Goal: Task Accomplishment & Management: Use online tool/utility

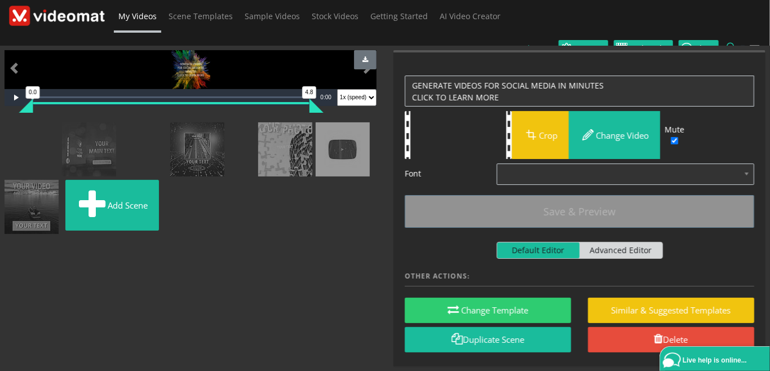
scroll to position [123, 0]
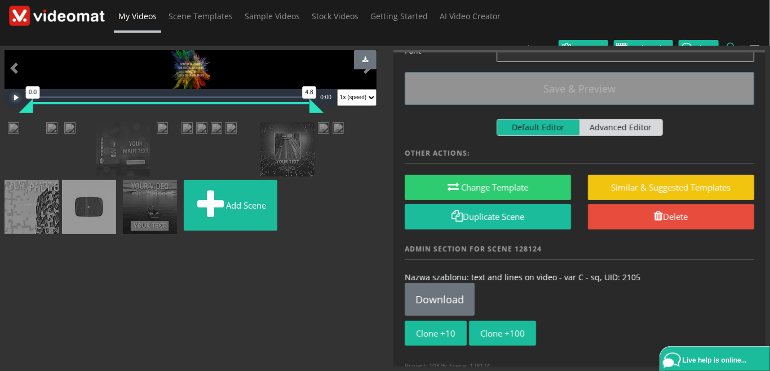
click at [14, 98] on span "Video Player" at bounding box center [16, 98] width 23 height 0
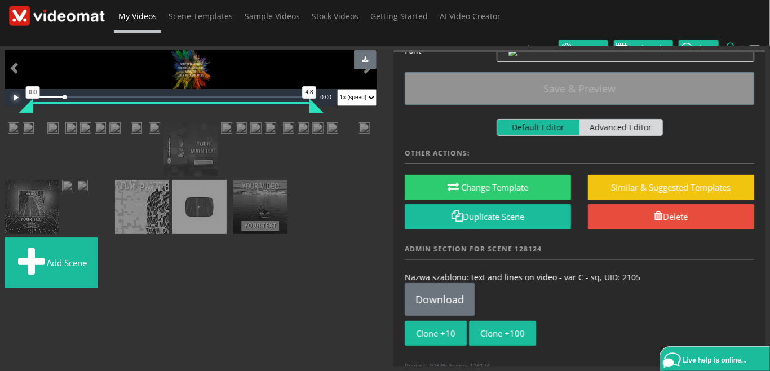
scroll to position [259, 0]
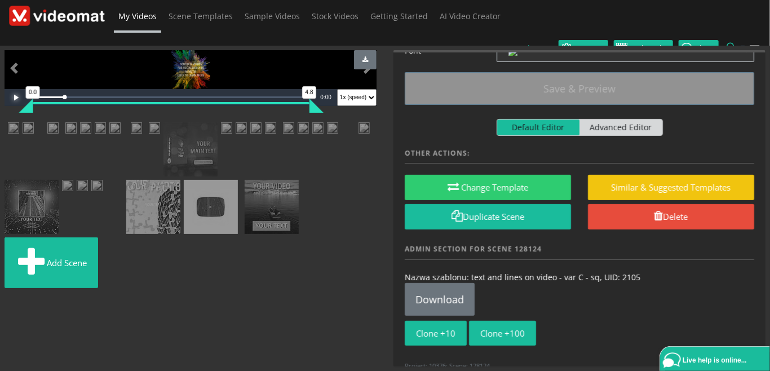
click at [44, 129] on img at bounding box center [44, 129] width 0 height 0
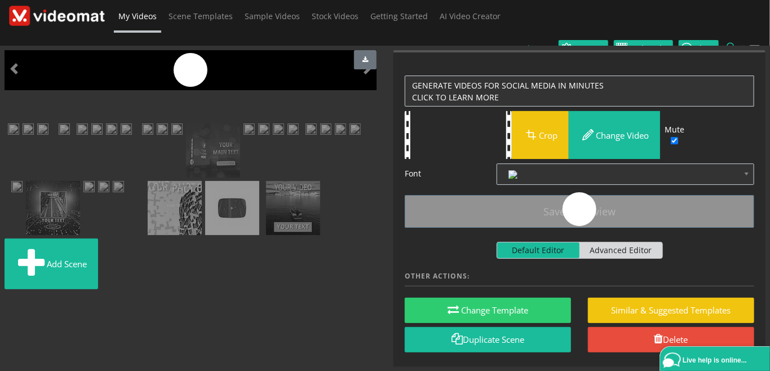
scroll to position [0, 0]
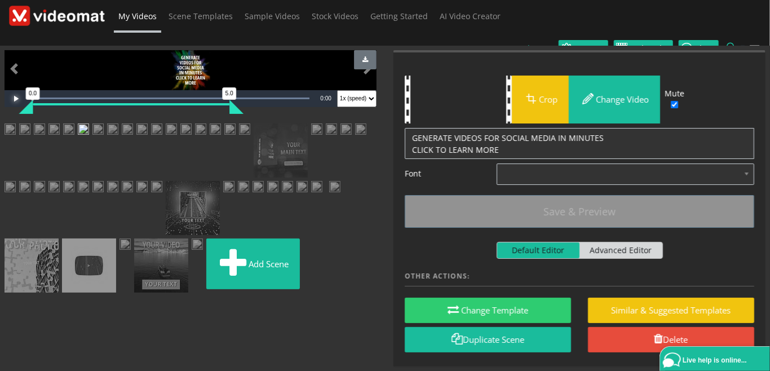
click at [16, 99] on span "Video Player" at bounding box center [16, 99] width 23 height 0
click at [74, 138] on img at bounding box center [68, 130] width 11 height 14
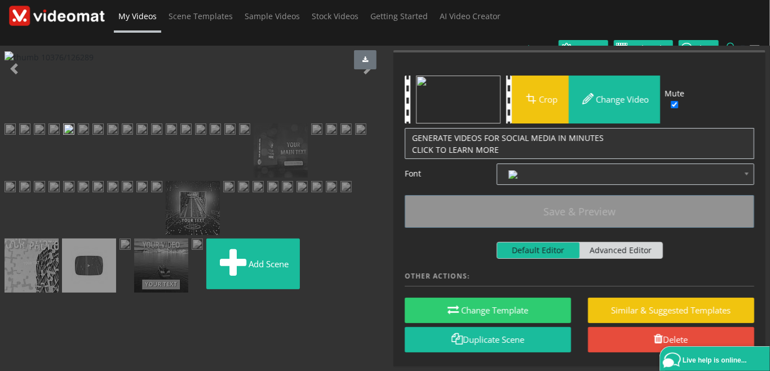
scroll to position [0, 0]
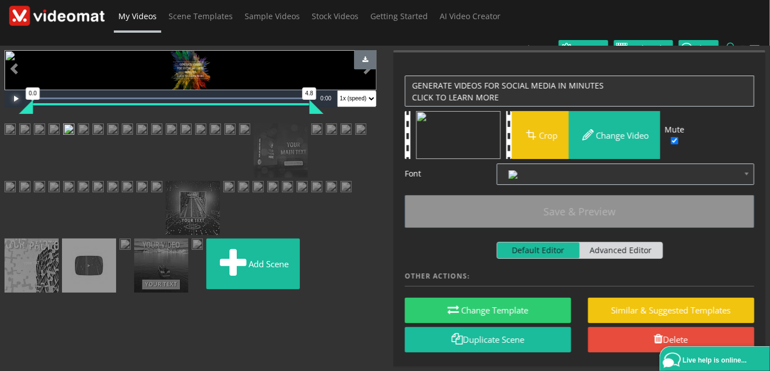
click at [11, 99] on span "Video Player" at bounding box center [16, 99] width 23 height 0
click at [60, 138] on img at bounding box center [53, 130] width 11 height 14
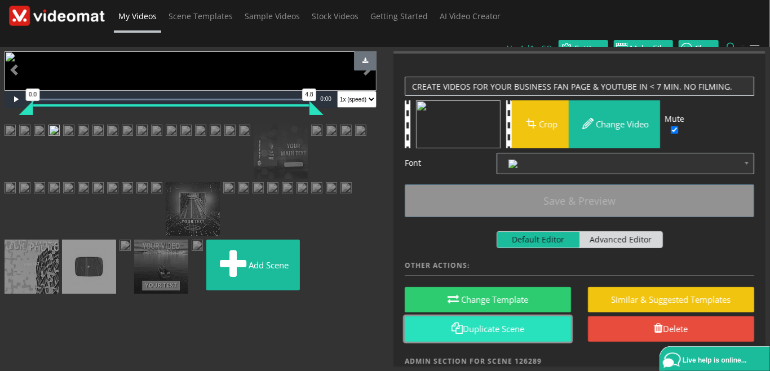
click at [471, 316] on link "Duplicate Scene" at bounding box center [488, 328] width 166 height 25
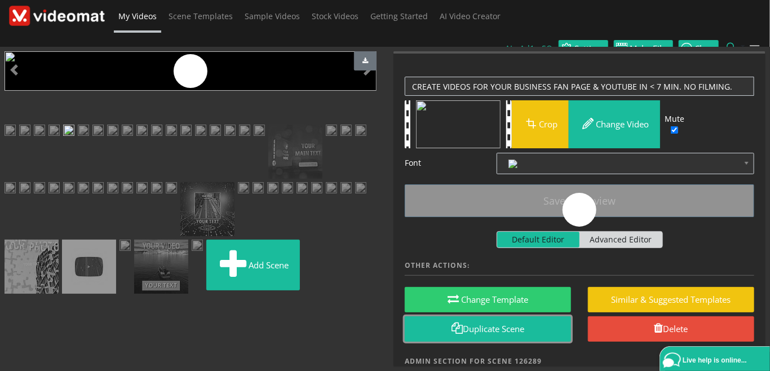
click at [60, 139] on img at bounding box center [53, 132] width 11 height 14
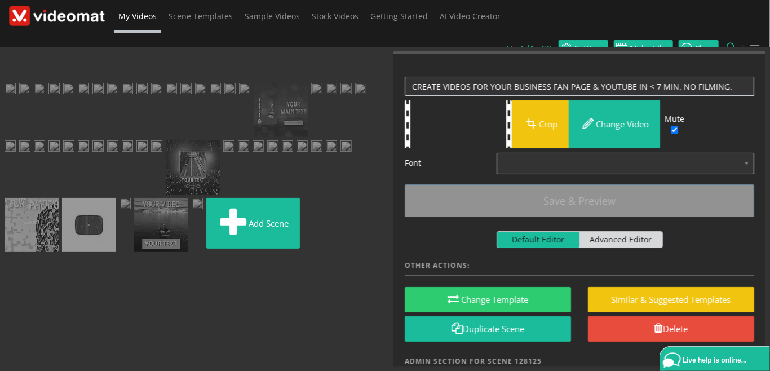
drag, startPoint x: 205, startPoint y: 269, endPoint x: 15, endPoint y: 263, distance: 189.5
click at [15, 255] on ul "Add scene" at bounding box center [191, 157] width 372 height 198
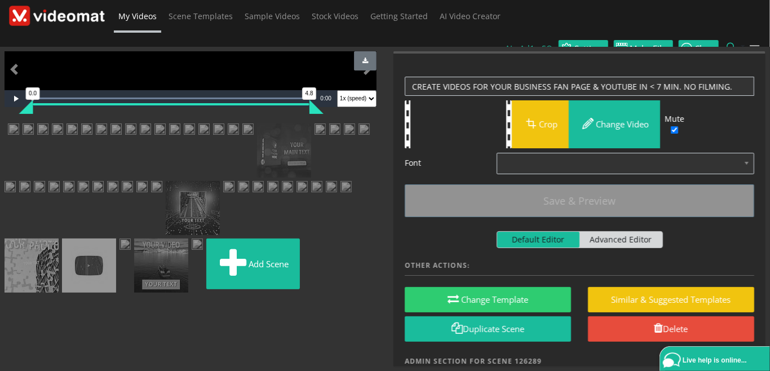
scroll to position [0, 0]
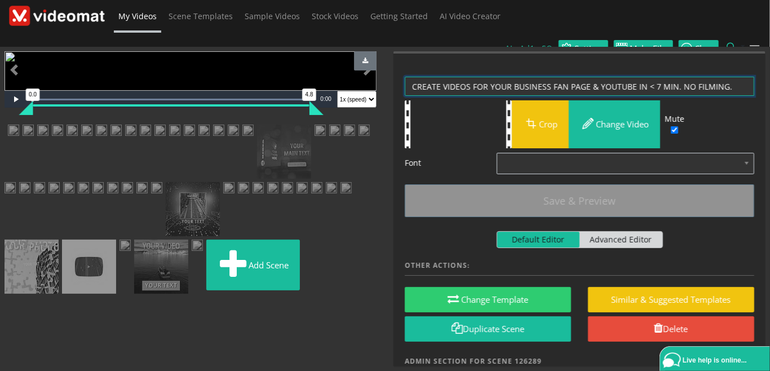
drag, startPoint x: 735, startPoint y: 72, endPoint x: 378, endPoint y: 68, distance: 357.5
click at [405, 77] on textarea "CREATE VIDEOS FOR YOUR BUSINESS FAN PAGE & YOUTUBE IN < 7 MIN. NO FILMING." at bounding box center [580, 87] width 350 height 20
paste textarea "GET CAPTIVATING SOCIAL MEDIA VIDEO FOR YOUR BUSINESS FROM JUST SINGLE SENTENCE"
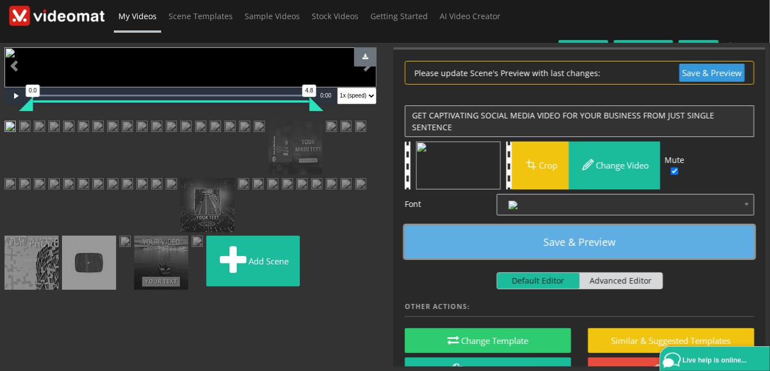
click at [501, 228] on button "Save & Preview" at bounding box center [580, 242] width 350 height 33
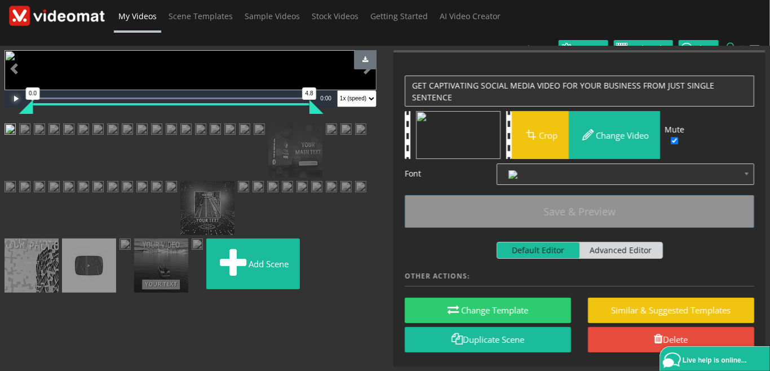
click at [16, 99] on span "Video Player" at bounding box center [16, 99] width 23 height 0
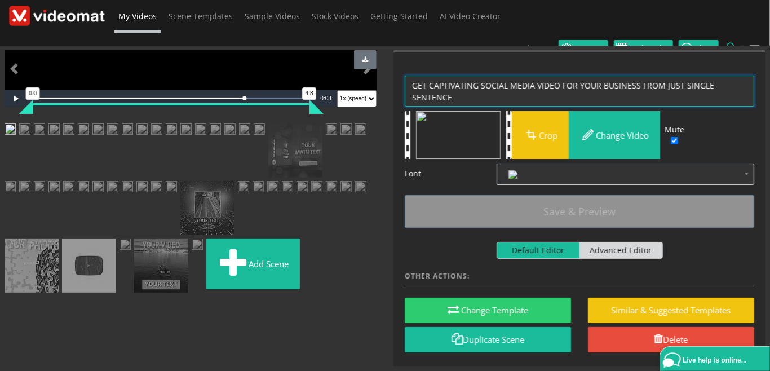
drag, startPoint x: 481, startPoint y: 69, endPoint x: 430, endPoint y: 74, distance: 51.5
click at [430, 76] on textarea "CREATE VIDEOS FOR YOUR BUSINESS FAN PAGE & YOUTUBE IN < 7 MIN. NO FILMING." at bounding box center [580, 92] width 350 height 32
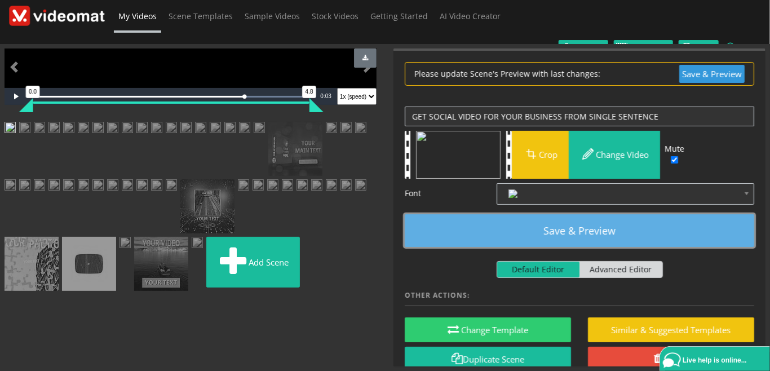
click at [509, 214] on button "Save & Preview" at bounding box center [580, 230] width 350 height 33
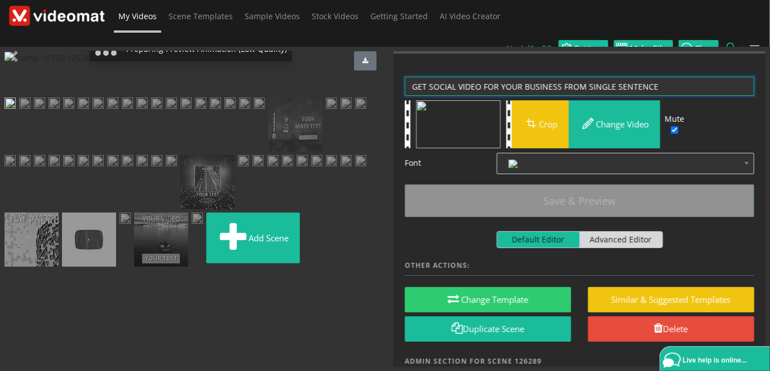
click at [585, 77] on textarea "CREATE VIDEOS FOR YOUR BUSINESS FAN PAGE & YOUTUBE IN < 7 MIN. NO FILMING." at bounding box center [580, 87] width 350 height 20
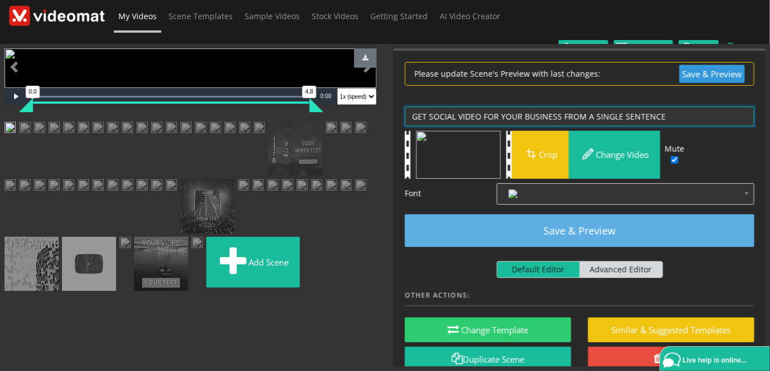
type textarea "GET SOCIAL VIDEO FOR YOUR BUSINESS FROM A SINGLE SENTENCE"
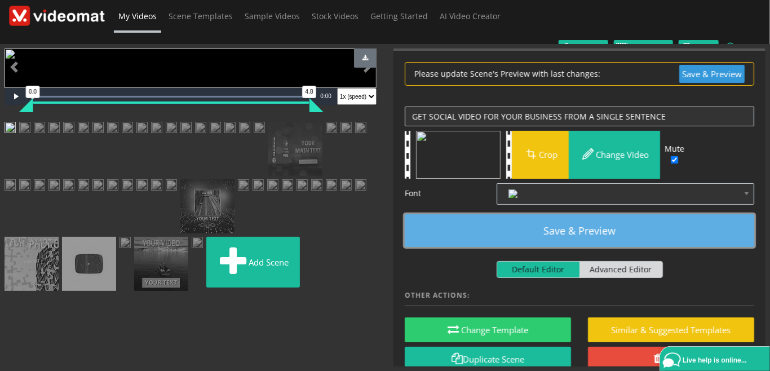
click at [582, 214] on button "Save & Preview" at bounding box center [580, 230] width 350 height 33
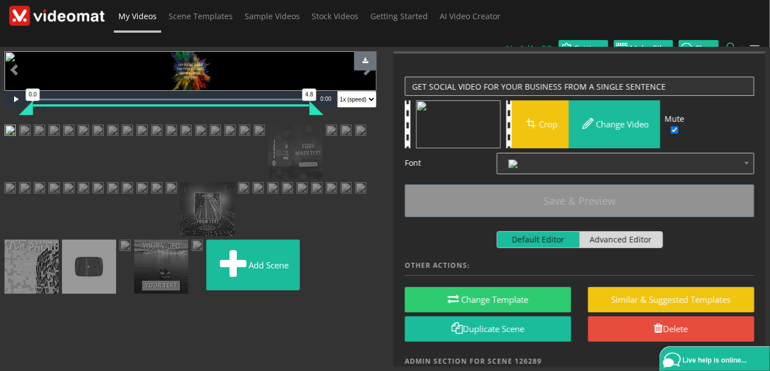
scroll to position [111, 0]
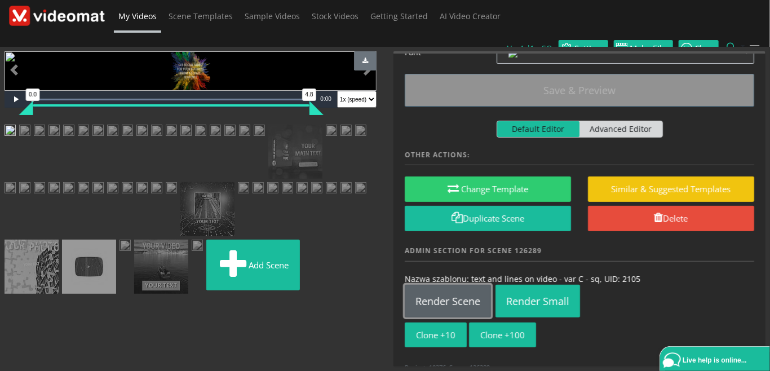
click at [471, 285] on link "Render Scene" at bounding box center [448, 301] width 86 height 33
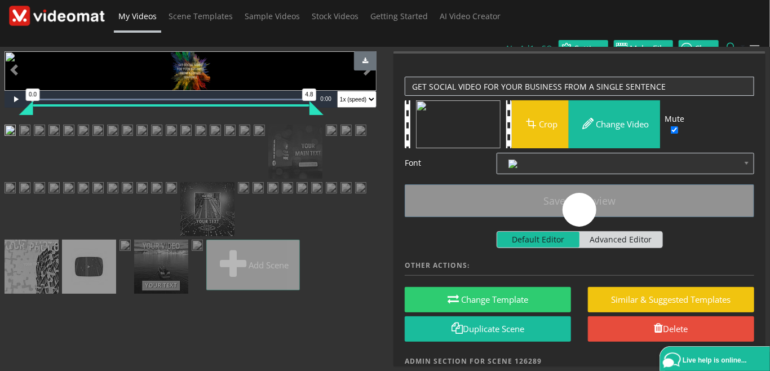
scroll to position [0, 0]
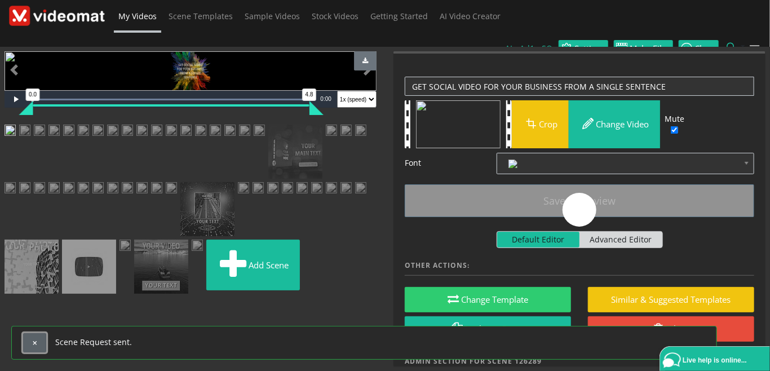
click at [33, 342] on span "button" at bounding box center [35, 343] width 6 height 6
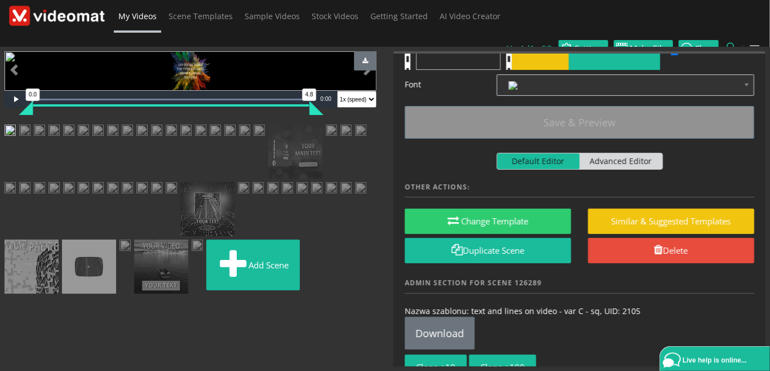
scroll to position [111, 0]
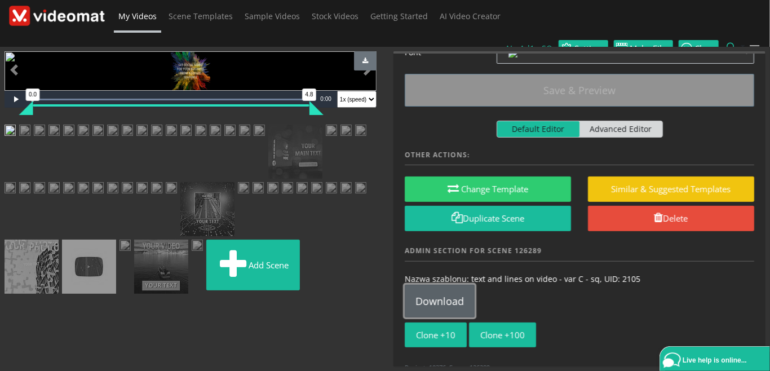
click at [434, 285] on link "Download" at bounding box center [440, 301] width 70 height 33
click at [143, 20] on span "My Videos" at bounding box center [137, 16] width 38 height 11
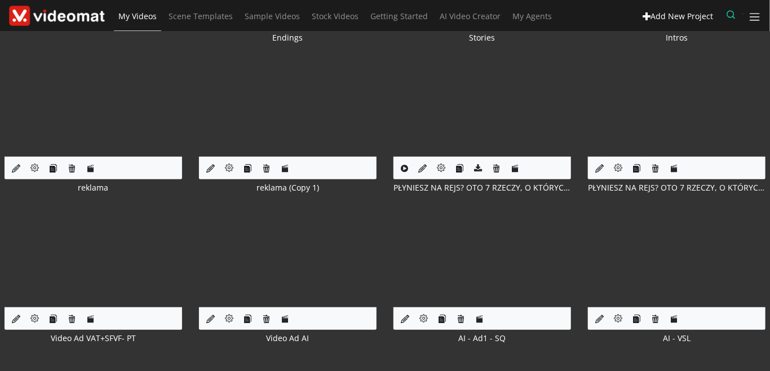
scroll to position [259, 0]
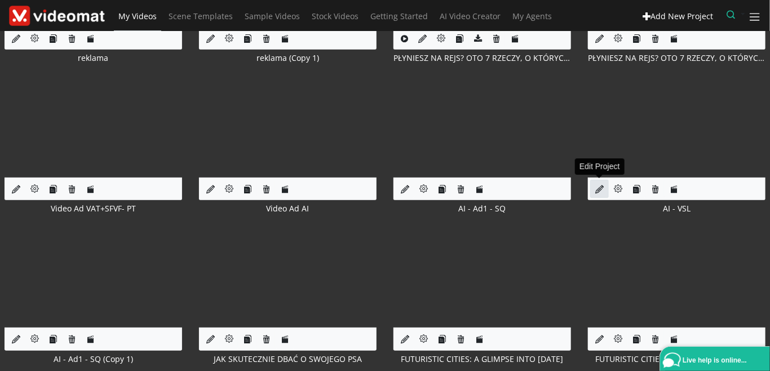
click at [598, 190] on icon at bounding box center [599, 189] width 8 height 8
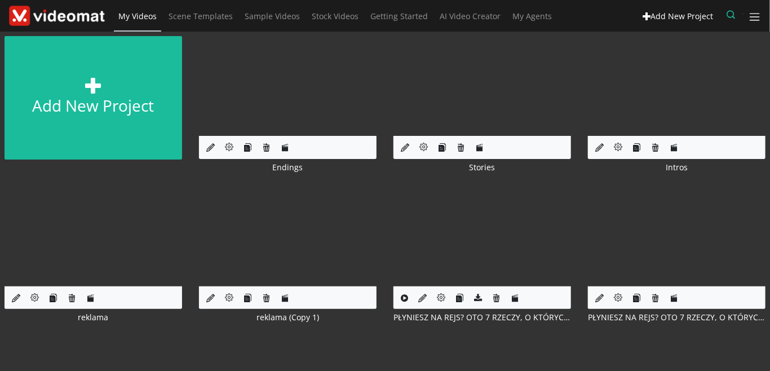
scroll to position [259, 0]
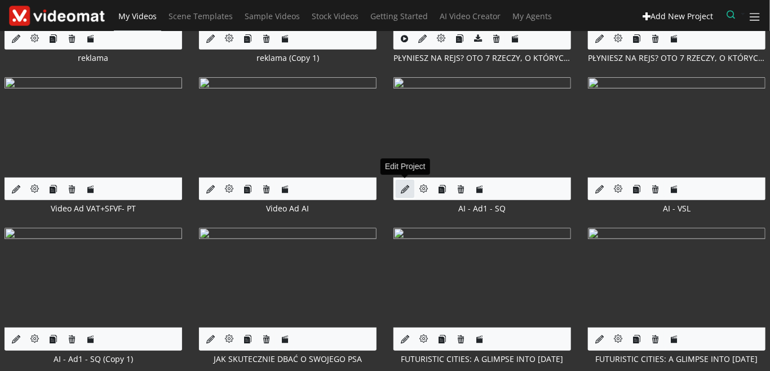
click at [407, 189] on icon at bounding box center [405, 189] width 8 height 8
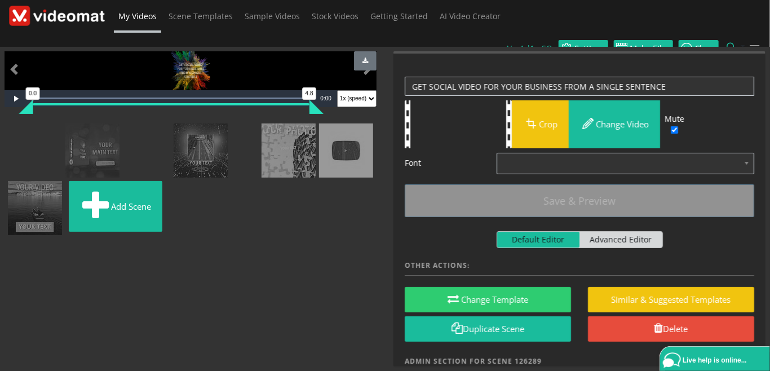
scroll to position [519, 0]
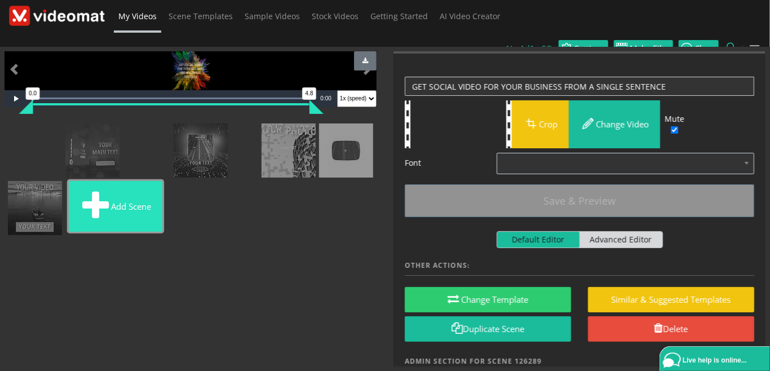
click at [123, 232] on button "Add scene" at bounding box center [116, 206] width 94 height 51
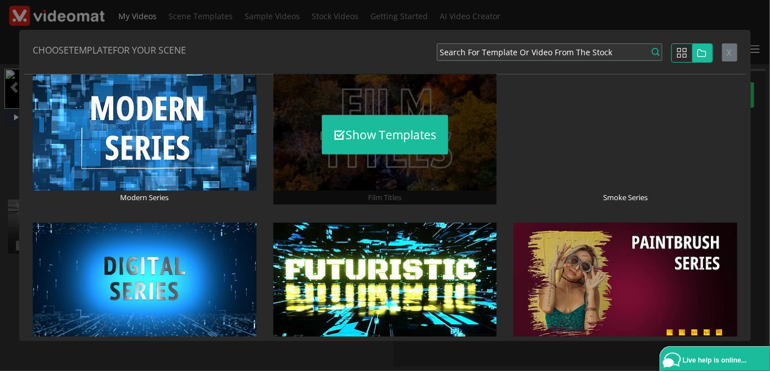
scroll to position [390, 0]
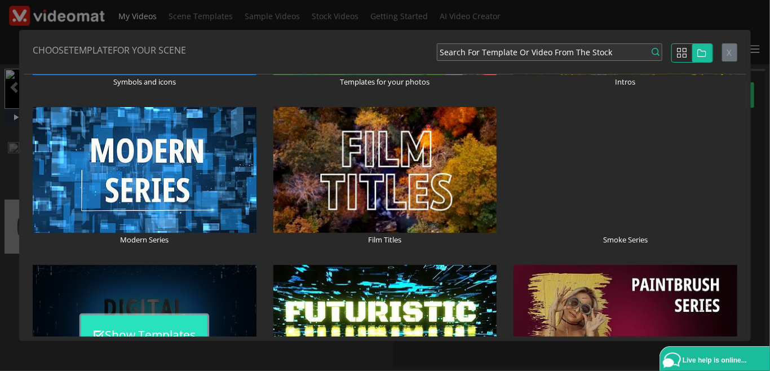
click at [147, 328] on button "Show Templates" at bounding box center [144, 334] width 126 height 39
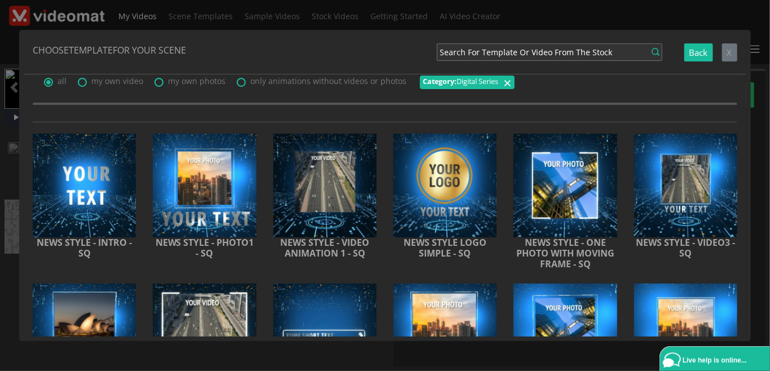
scroll to position [0, 0]
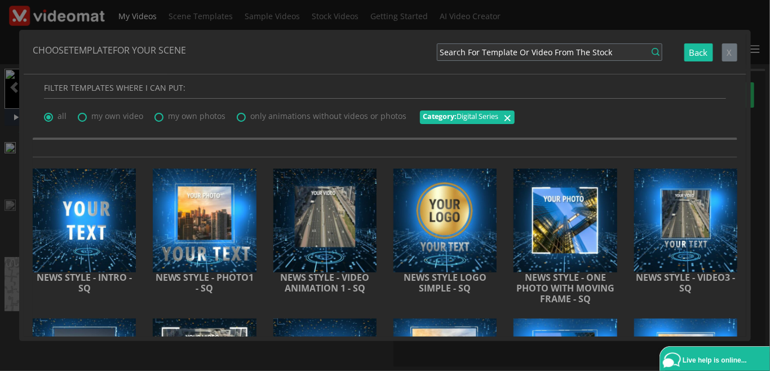
click at [114, 118] on span "my own video" at bounding box center [117, 116] width 52 height 11
click at [85, 117] on input "my own video" at bounding box center [81, 113] width 7 height 7
radio input "true"
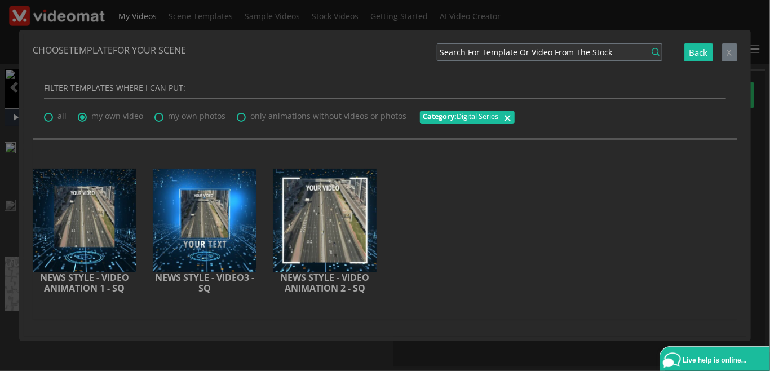
click at [52, 121] on label "all - grouped in categories (Recommended)" at bounding box center [55, 116] width 23 height 12
click at [51, 117] on input "all - grouped in categories (Recommended)" at bounding box center [47, 113] width 7 height 7
radio input "true"
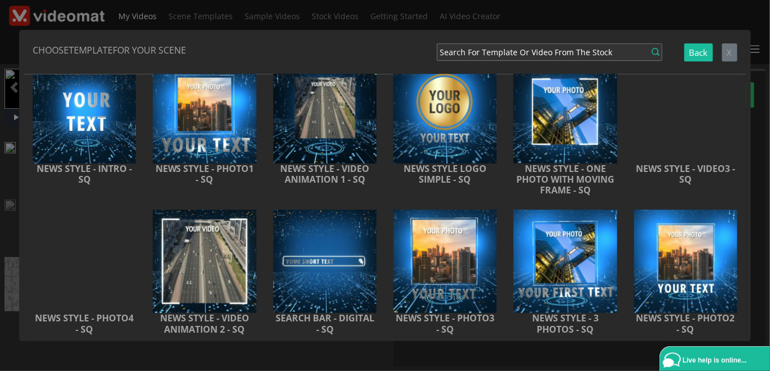
scroll to position [59, 0]
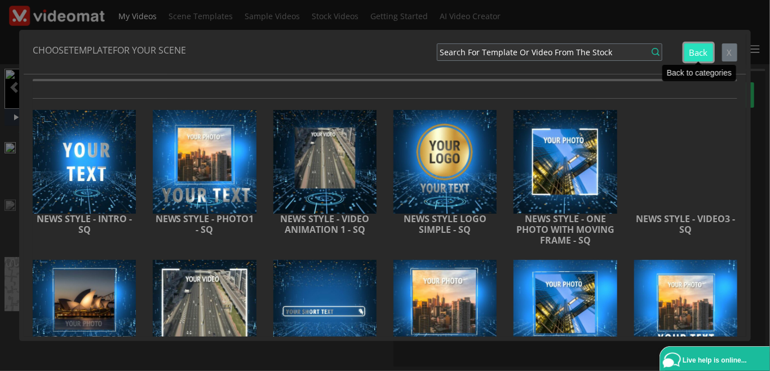
click at [702, 55] on button "Back" at bounding box center [698, 52] width 29 height 19
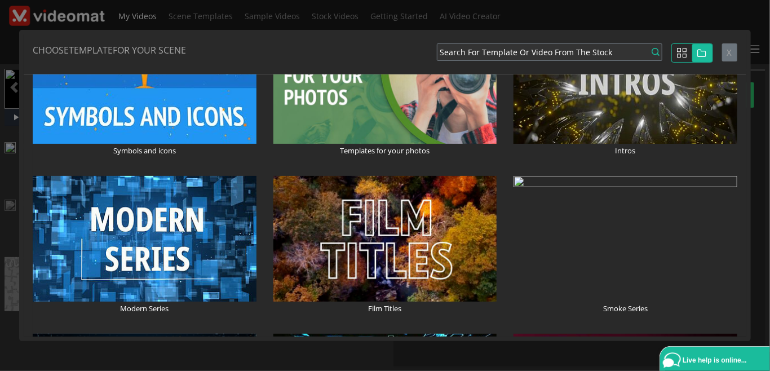
scroll to position [319, 0]
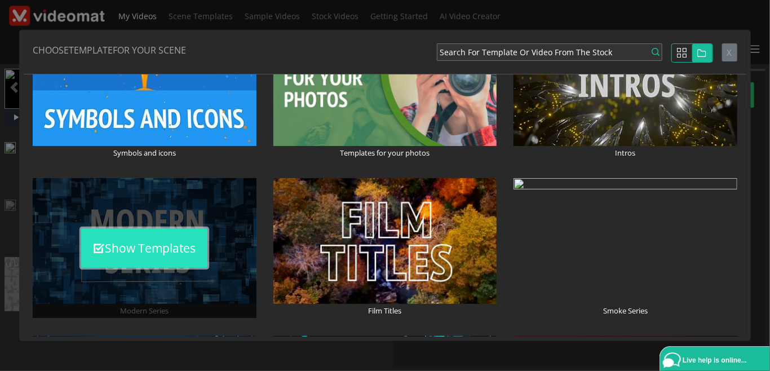
click at [148, 241] on button "Show Templates" at bounding box center [144, 247] width 126 height 39
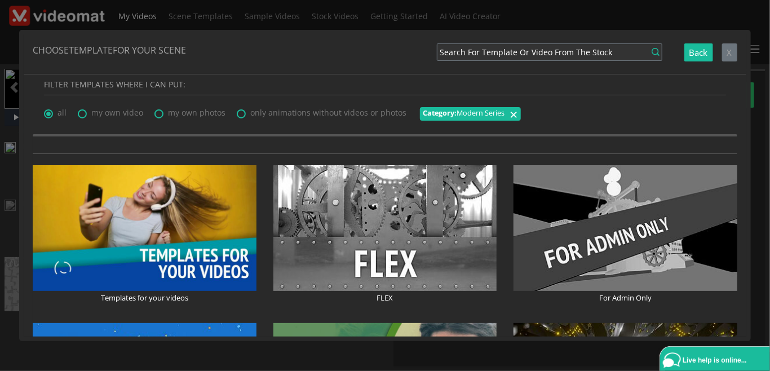
scroll to position [0, 0]
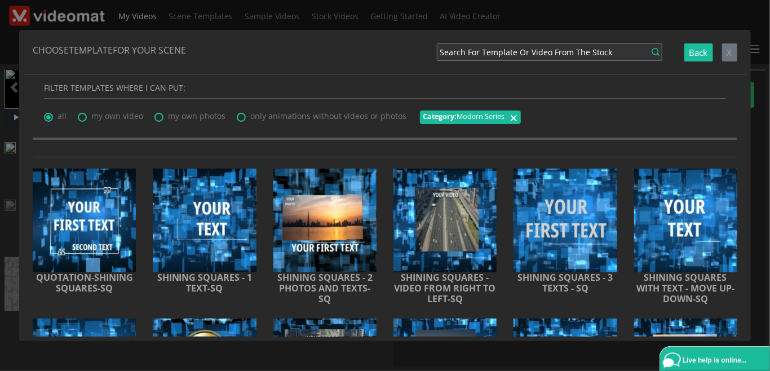
click at [131, 116] on span "my own video" at bounding box center [117, 116] width 52 height 11
click at [85, 116] on input "my own video" at bounding box center [81, 113] width 7 height 7
radio input "true"
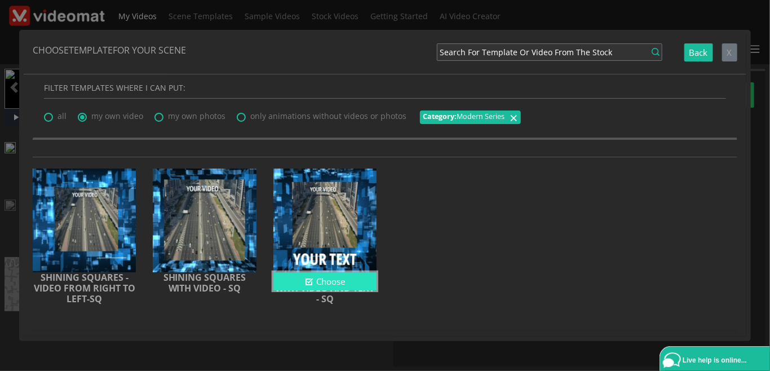
click at [299, 281] on button "Choose" at bounding box center [324, 281] width 103 height 19
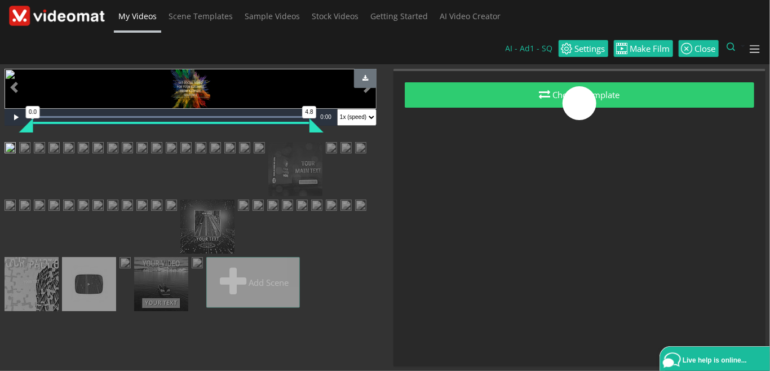
scroll to position [518, 0]
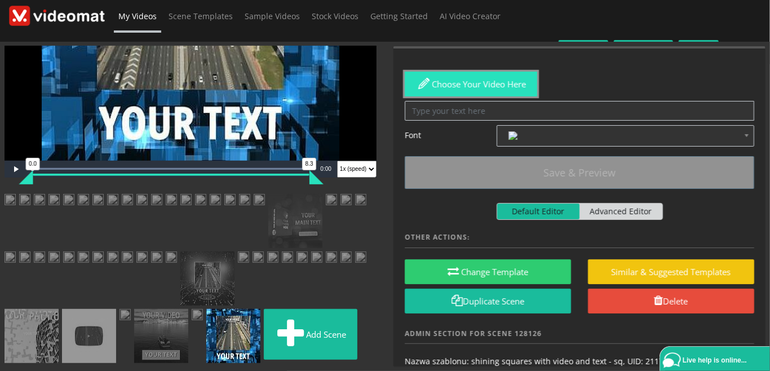
click at [465, 77] on button "Choose your video here" at bounding box center [471, 84] width 132 height 25
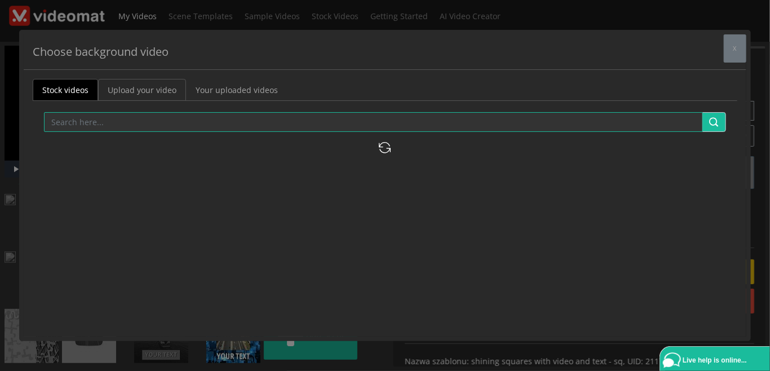
click at [127, 81] on link "Upload your video" at bounding box center [142, 90] width 88 height 22
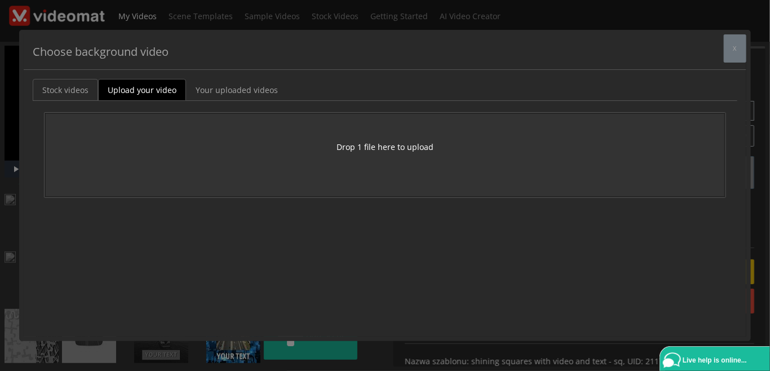
click at [80, 89] on link "Stock videos" at bounding box center [65, 90] width 65 height 22
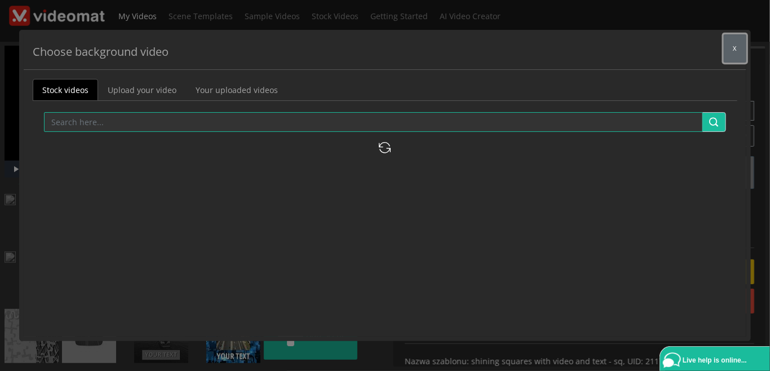
click at [731, 50] on button "x" at bounding box center [735, 48] width 23 height 28
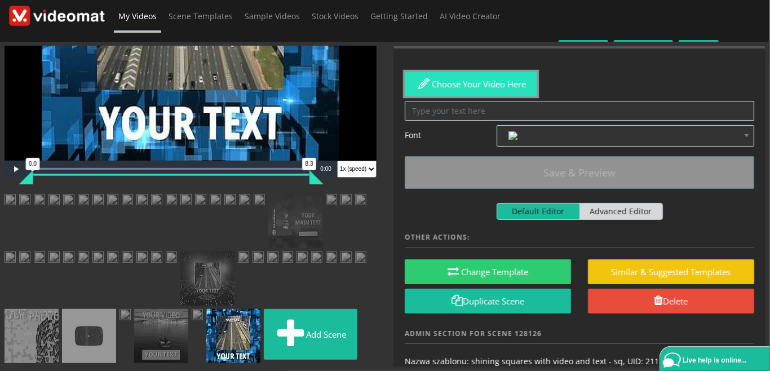
click at [462, 72] on button "Choose your video here" at bounding box center [471, 84] width 132 height 25
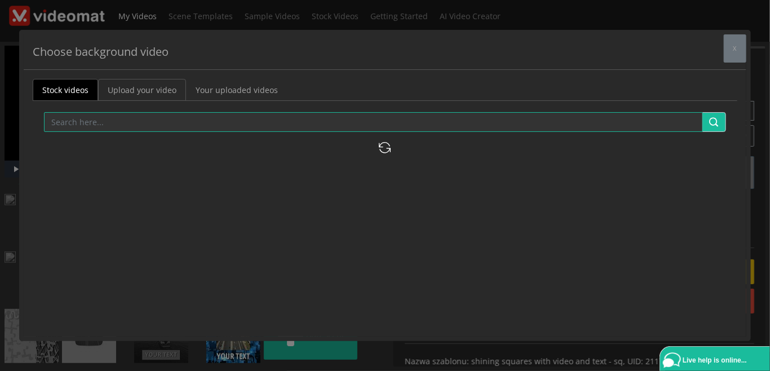
click at [128, 96] on link "Upload your video" at bounding box center [142, 90] width 88 height 22
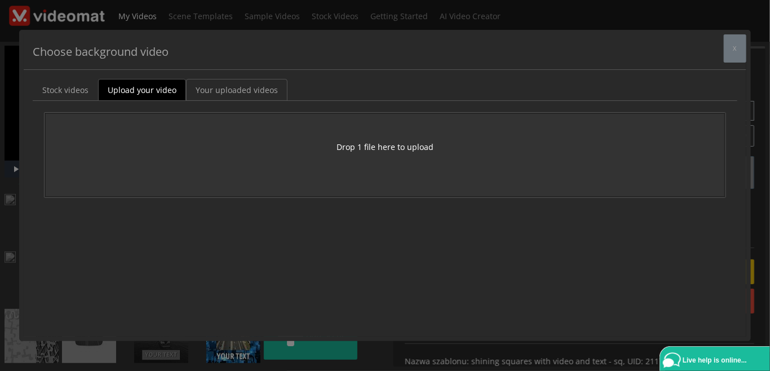
click at [242, 89] on link "Your uploaded videos" at bounding box center [236, 90] width 101 height 22
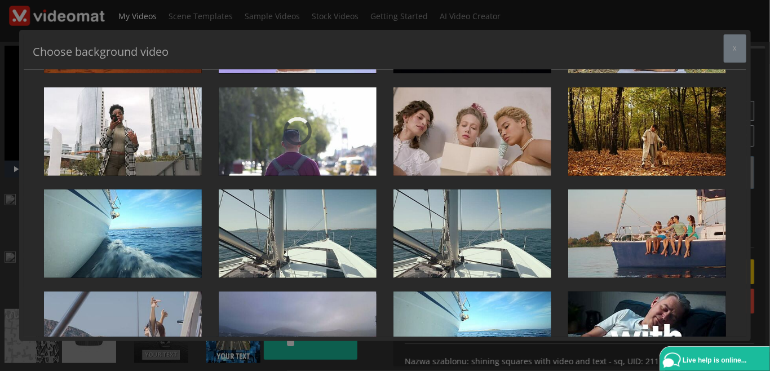
scroll to position [0, 0]
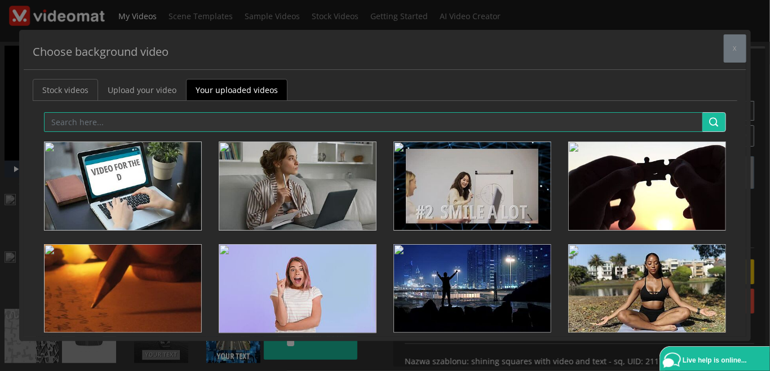
click at [60, 99] on link "Stock videos" at bounding box center [65, 90] width 65 height 22
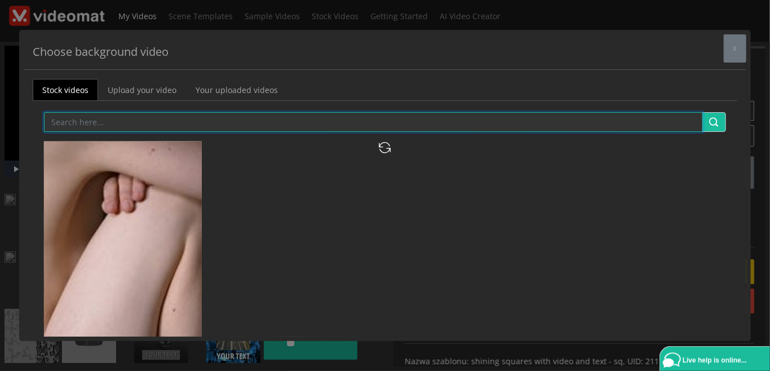
click at [76, 125] on input "text" at bounding box center [373, 122] width 659 height 20
type input "hand shake"
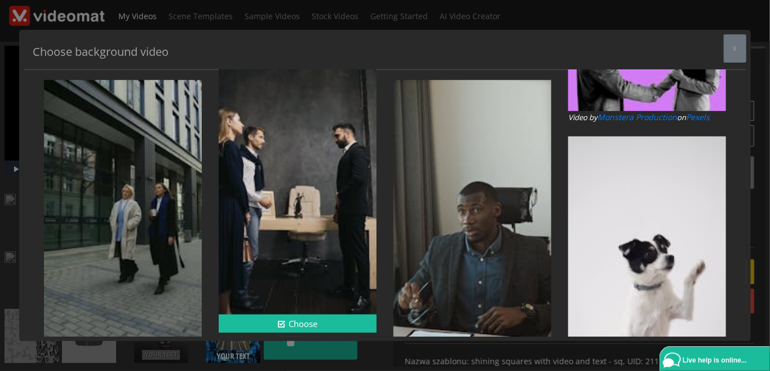
scroll to position [2241, 0]
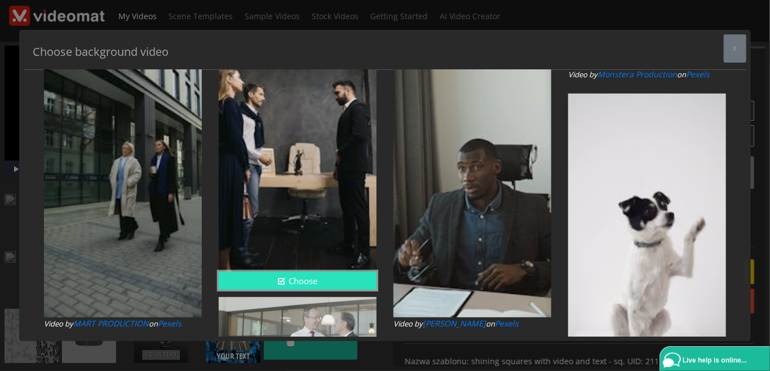
click at [301, 280] on button "Choose" at bounding box center [298, 281] width 158 height 19
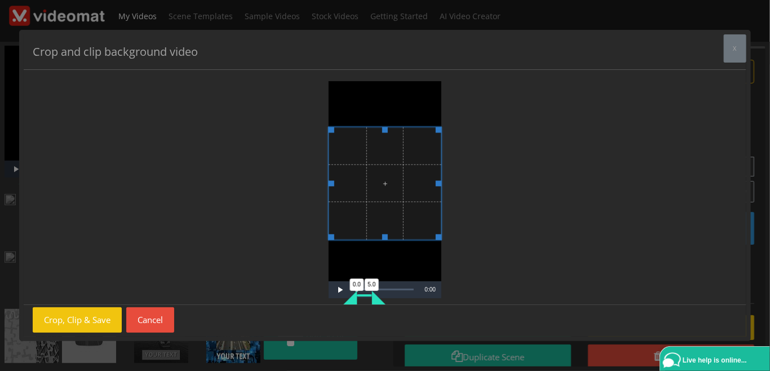
click at [365, 231] on span "Video Player" at bounding box center [385, 183] width 113 height 113
click at [100, 322] on button "Crop, Clip & Save" at bounding box center [77, 319] width 89 height 25
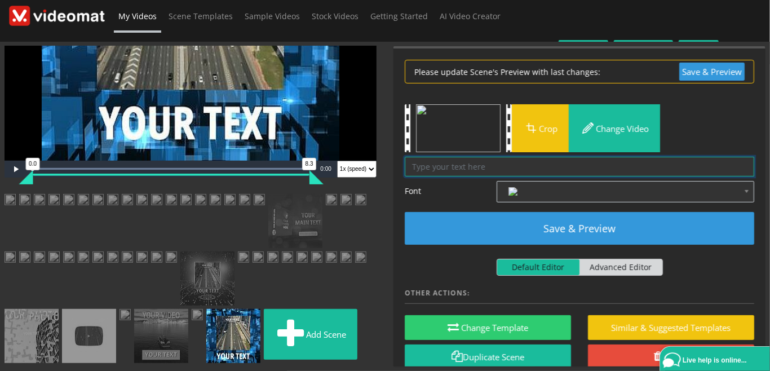
click at [450, 157] on textarea at bounding box center [580, 167] width 350 height 20
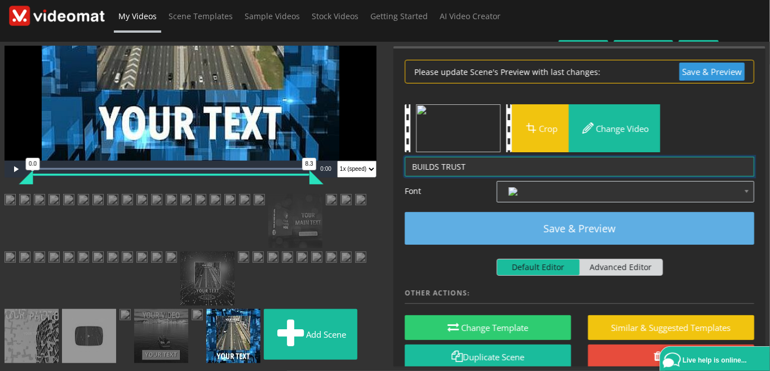
type textarea "BUILDS TRUST"
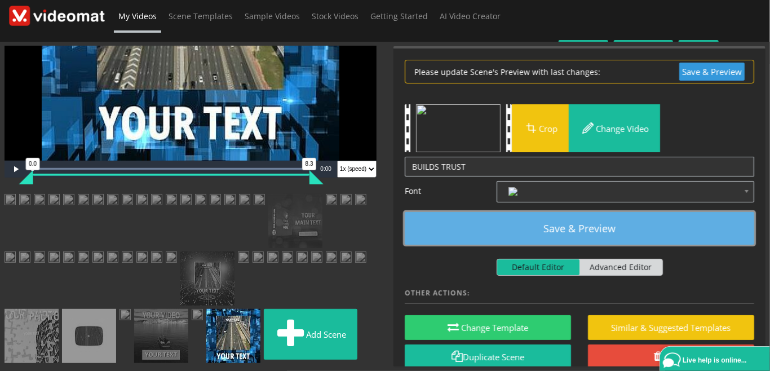
click at [598, 213] on button "Save & Preview" at bounding box center [580, 228] width 350 height 33
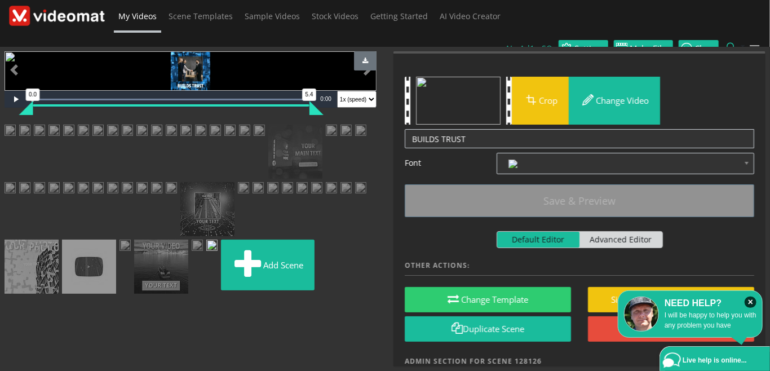
scroll to position [0, 0]
click at [20, 99] on span "Video Player" at bounding box center [16, 99] width 23 height 0
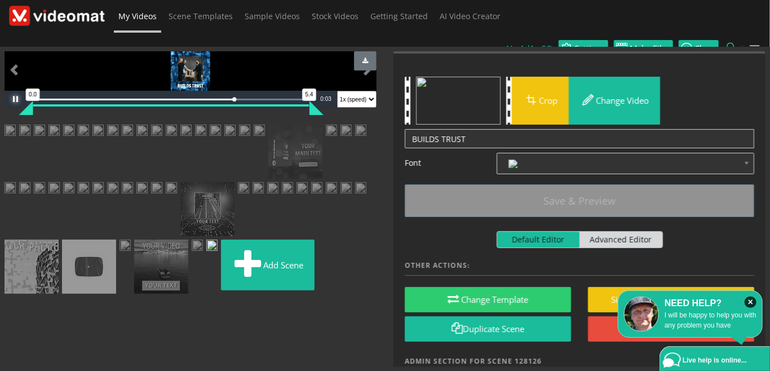
click at [20, 99] on span "Video Player" at bounding box center [16, 99] width 23 height 0
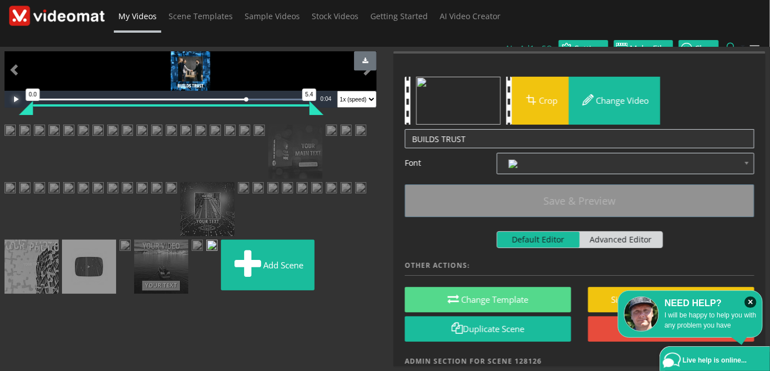
scroll to position [111, 0]
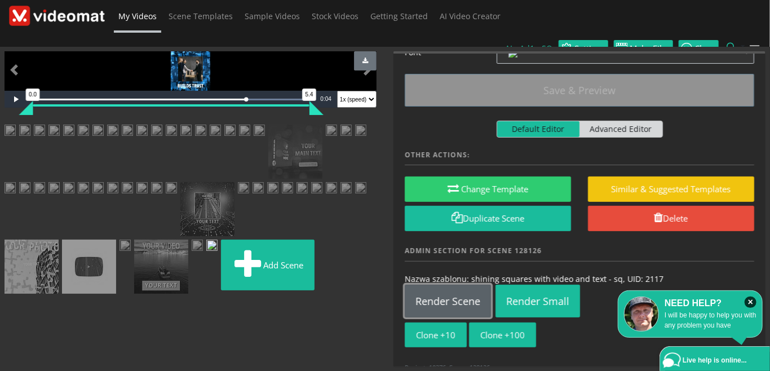
click at [463, 285] on link "Render Scene" at bounding box center [448, 301] width 86 height 33
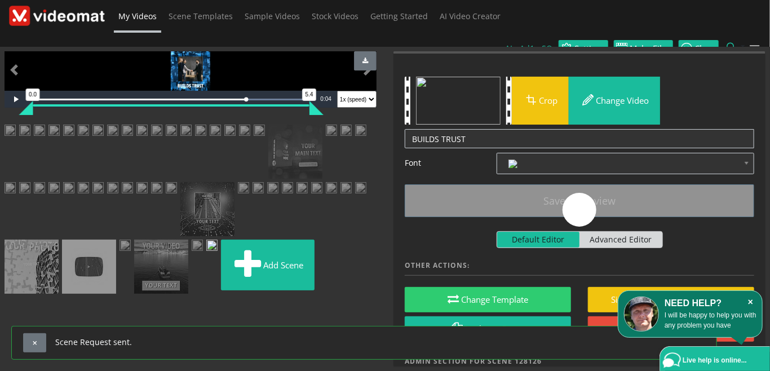
click at [750, 299] on icon "×" at bounding box center [751, 302] width 12 height 11
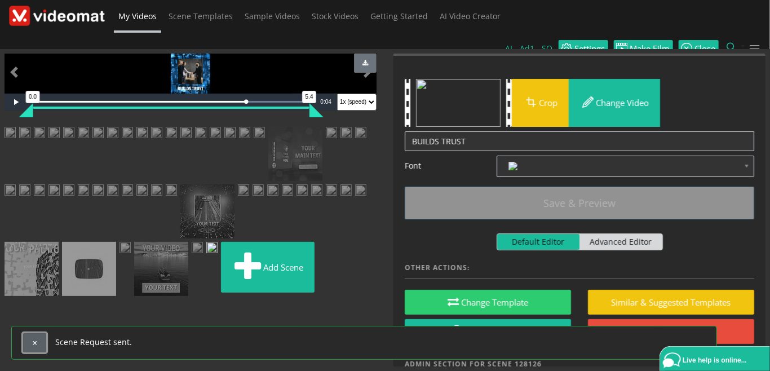
click at [39, 343] on button "button" at bounding box center [34, 342] width 23 height 19
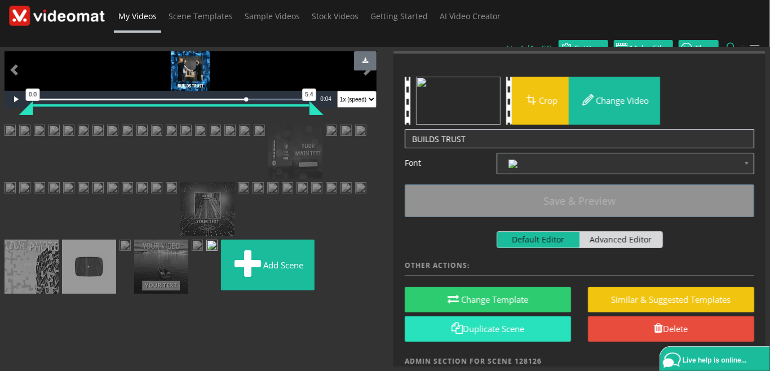
scroll to position [111, 0]
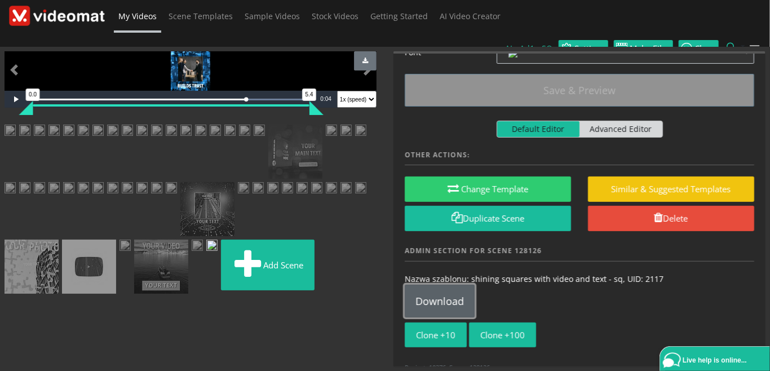
click at [456, 285] on link "Download" at bounding box center [440, 301] width 70 height 33
click at [104, 196] on img at bounding box center [97, 189] width 11 height 14
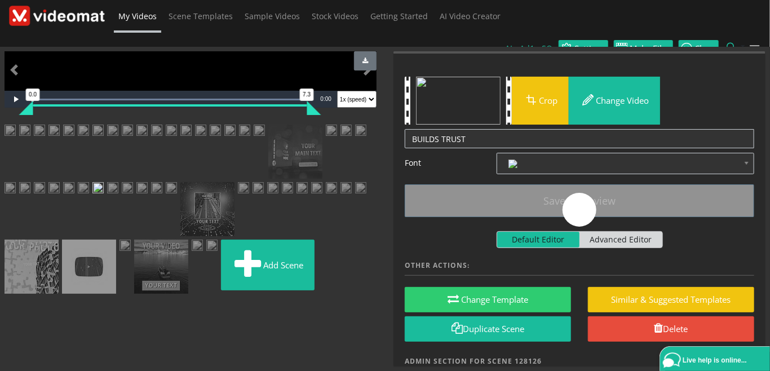
scroll to position [9, 0]
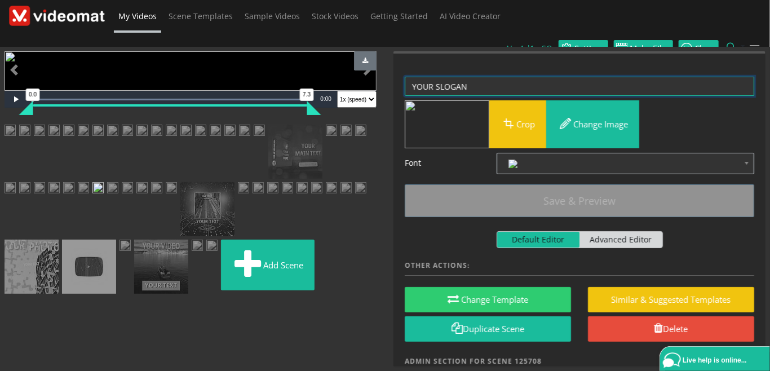
click at [409, 77] on textarea "YOUR SLOGAN" at bounding box center [580, 87] width 350 height 20
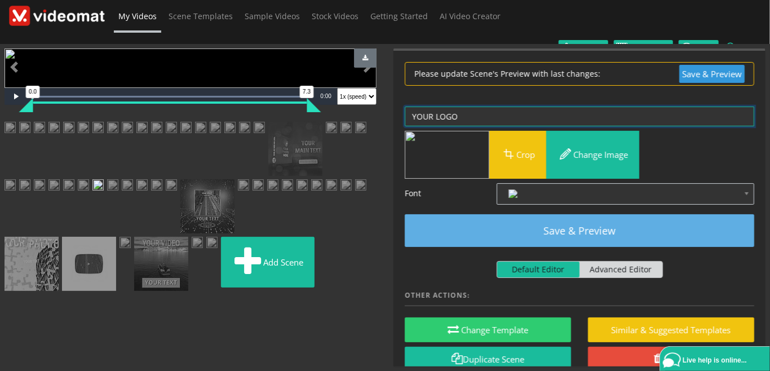
type textarea "YOUR LOGO"
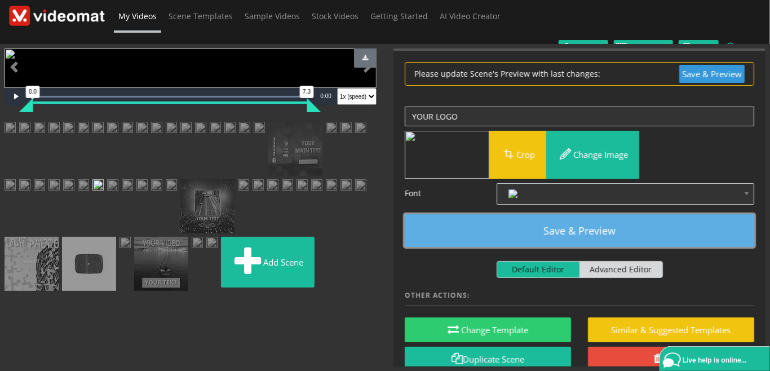
click at [612, 215] on button "Save & Preview" at bounding box center [580, 230] width 350 height 33
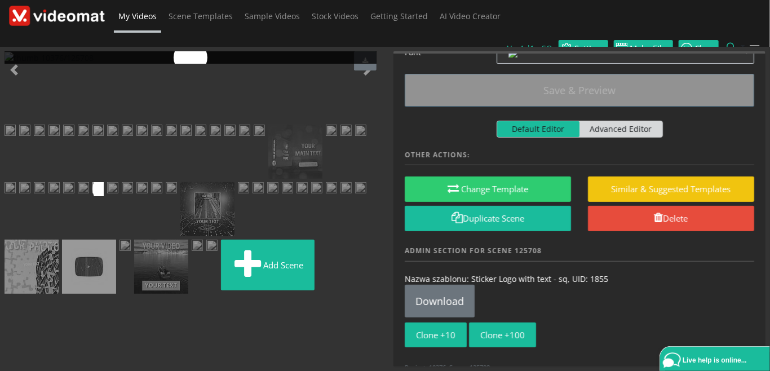
scroll to position [519, 0]
click at [89, 182] on img at bounding box center [83, 189] width 11 height 14
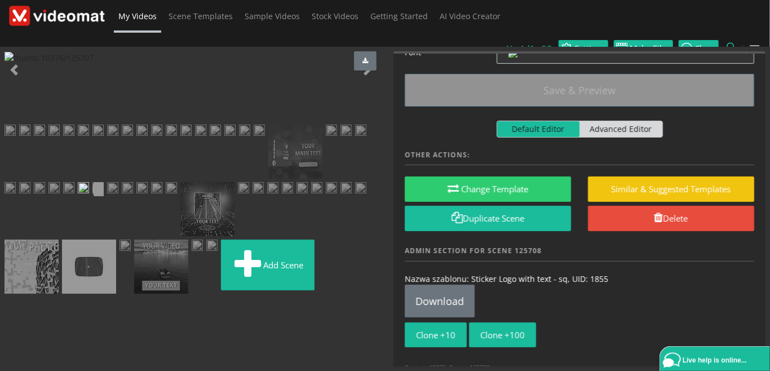
scroll to position [0, 0]
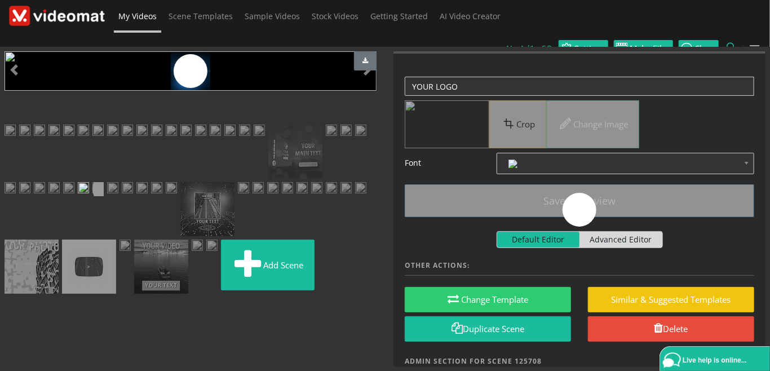
click at [104, 182] on link at bounding box center [97, 189] width 11 height 14
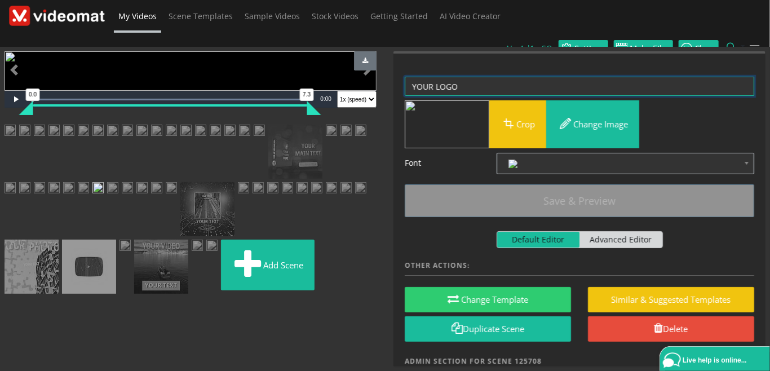
drag, startPoint x: 437, startPoint y: 72, endPoint x: 377, endPoint y: 71, distance: 59.8
click at [405, 77] on textarea "YOUR LOGO" at bounding box center [580, 87] width 350 height 20
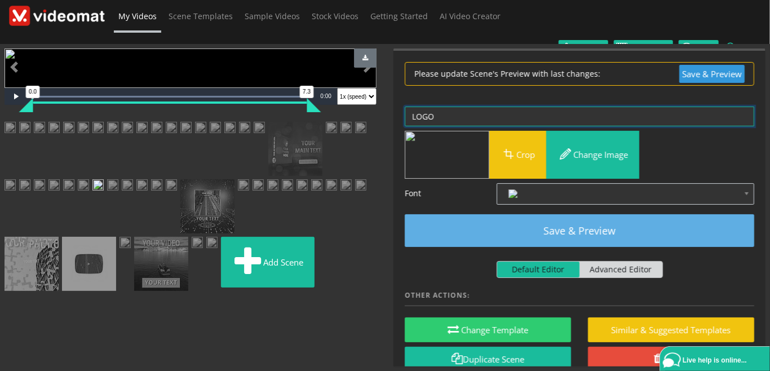
type textarea "LOGO"
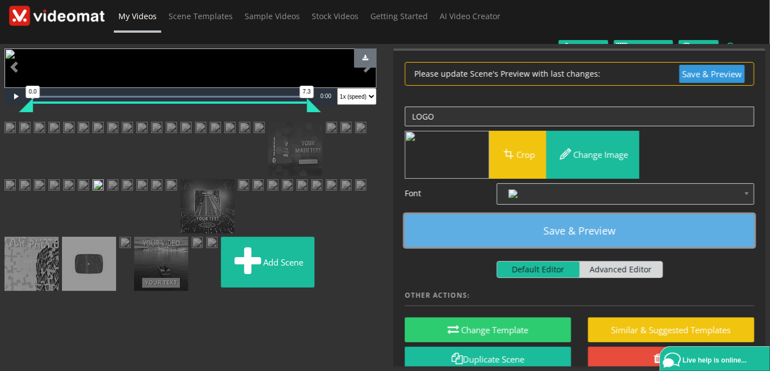
click at [555, 219] on button "Save & Preview" at bounding box center [580, 230] width 350 height 33
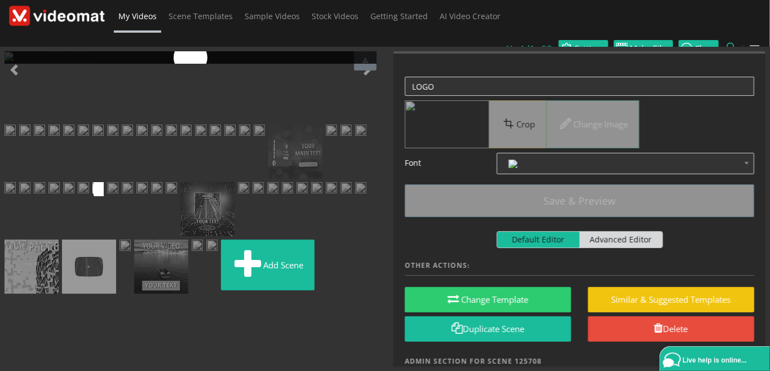
scroll to position [390, 0]
click at [118, 196] on img at bounding box center [112, 189] width 11 height 14
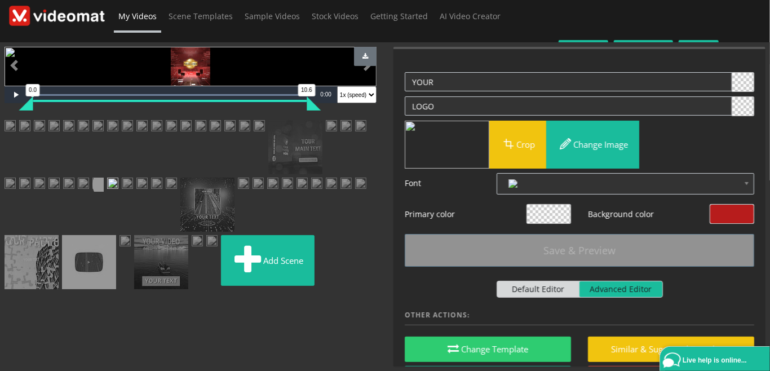
click at [718, 209] on span at bounding box center [731, 214] width 43 height 19
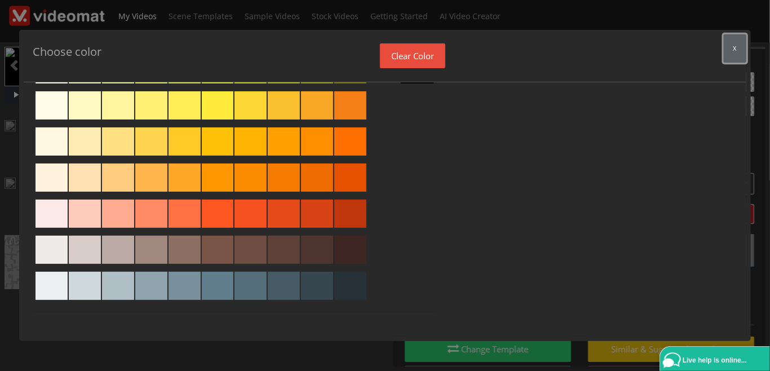
click at [730, 52] on button "x" at bounding box center [735, 48] width 23 height 28
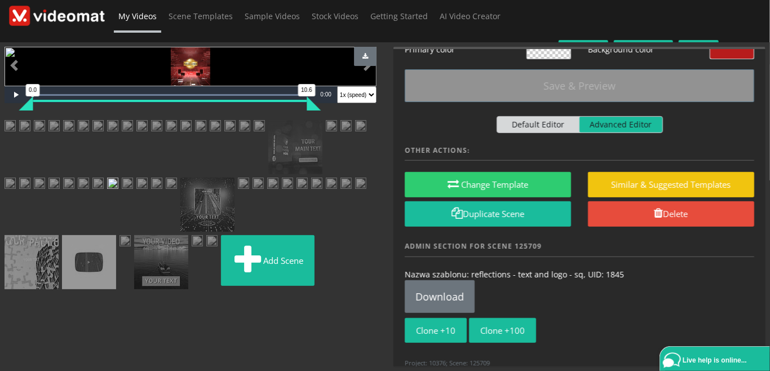
click at [122, 192] on img at bounding box center [127, 185] width 11 height 14
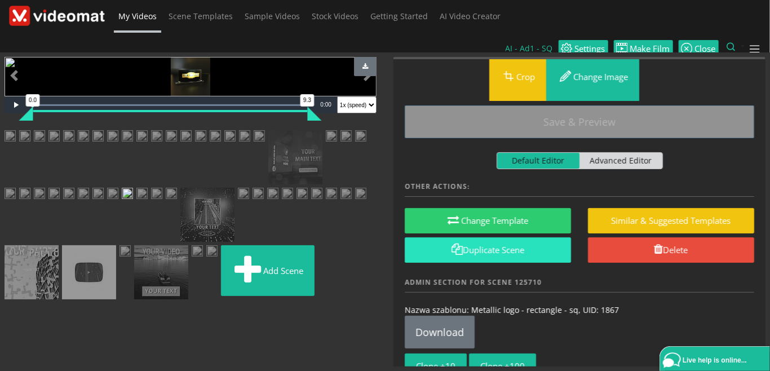
scroll to position [56, 0]
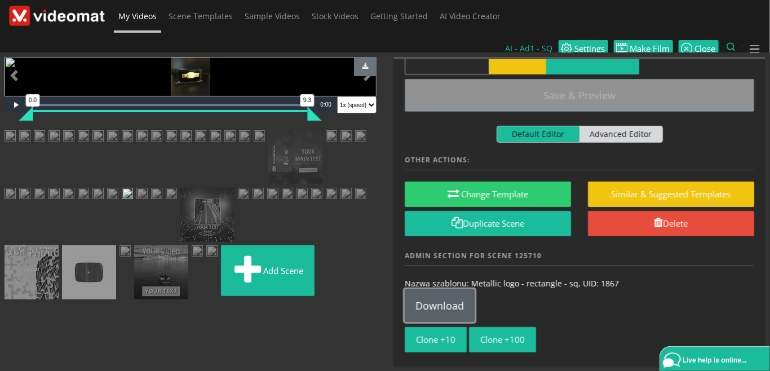
click at [445, 289] on link "Download" at bounding box center [440, 305] width 70 height 33
click at [104, 202] on img at bounding box center [97, 195] width 11 height 14
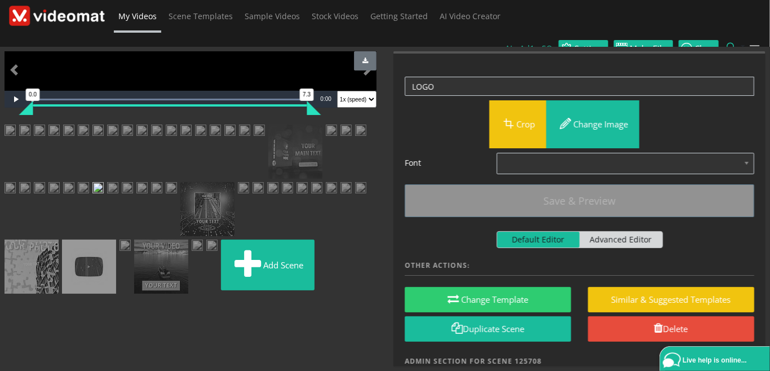
scroll to position [111, 0]
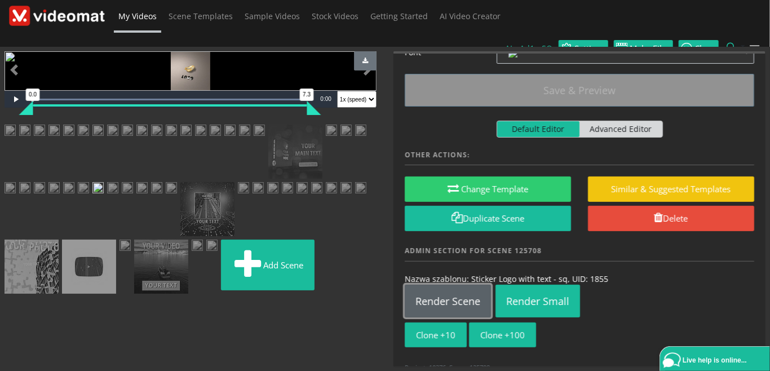
click at [454, 285] on link "Render Scene" at bounding box center [448, 301] width 86 height 33
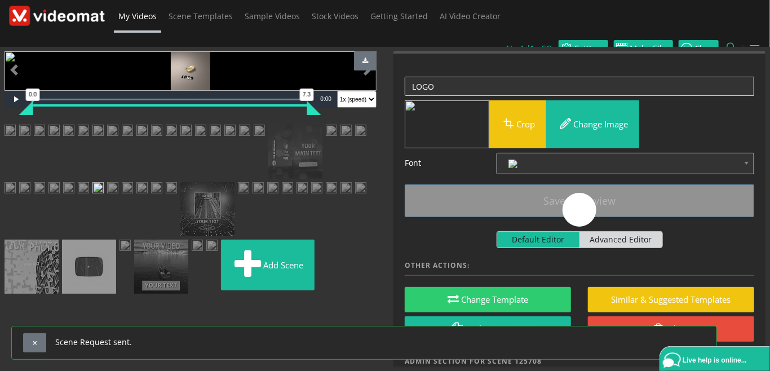
scroll to position [0, 0]
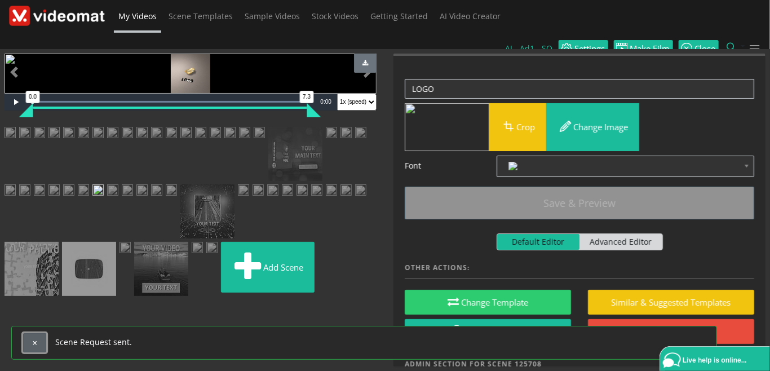
click at [39, 346] on button "button" at bounding box center [34, 342] width 23 height 19
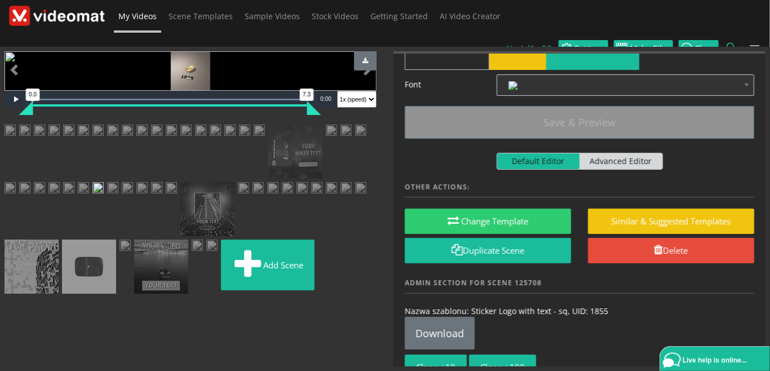
scroll to position [111, 0]
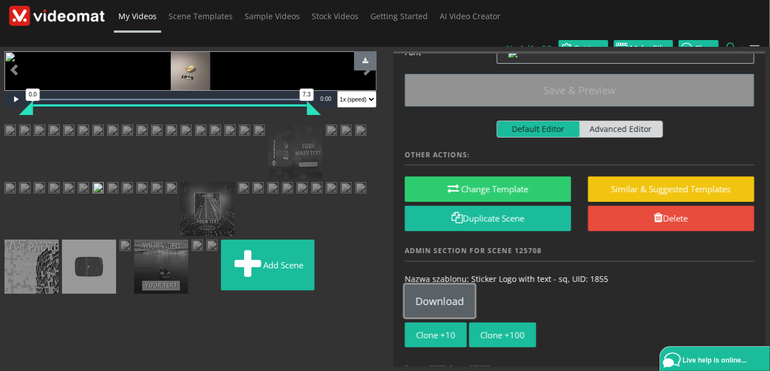
click at [431, 285] on link "Download" at bounding box center [440, 301] width 70 height 33
click at [341, 196] on img at bounding box center [346, 189] width 11 height 14
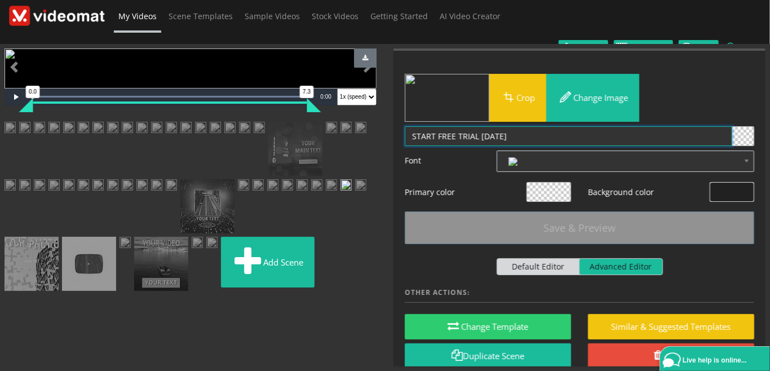
drag, startPoint x: 510, startPoint y: 121, endPoint x: 330, endPoint y: 114, distance: 180.0
click at [405, 126] on textarea "START FREE TRIAL [DATE]" at bounding box center [569, 136] width 328 height 20
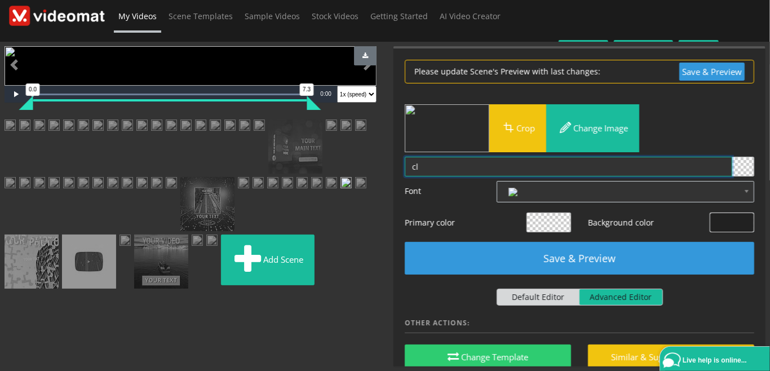
type textarea "c"
drag, startPoint x: 486, startPoint y: 157, endPoint x: 437, endPoint y: 153, distance: 49.3
click at [437, 157] on textarea "START FREE TRIAL [DATE]" at bounding box center [569, 167] width 328 height 20
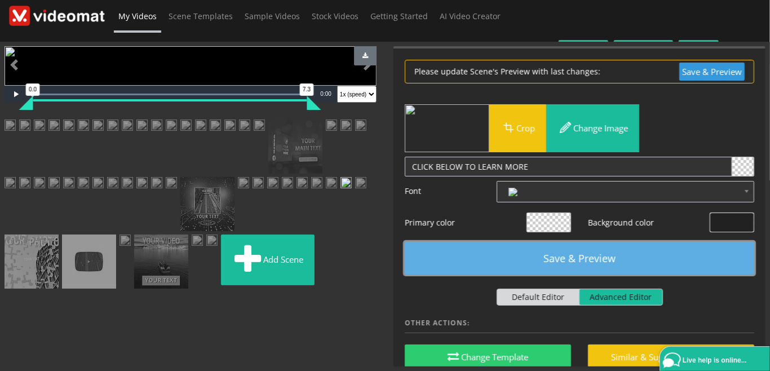
click at [599, 249] on button "Save & Preview" at bounding box center [580, 258] width 350 height 33
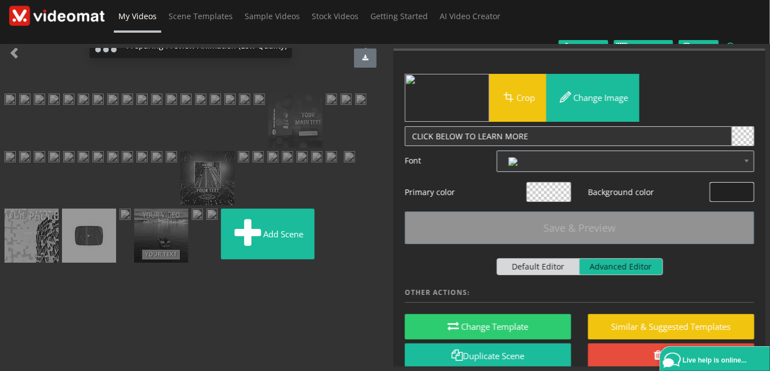
scroll to position [0, 0]
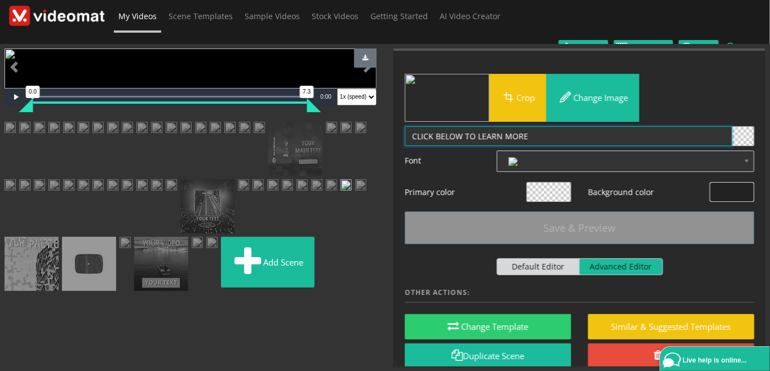
drag, startPoint x: 436, startPoint y: 122, endPoint x: 463, endPoint y: 121, distance: 27.6
click at [463, 126] on textarea "START FREE TRIAL [DATE]" at bounding box center [569, 136] width 328 height 20
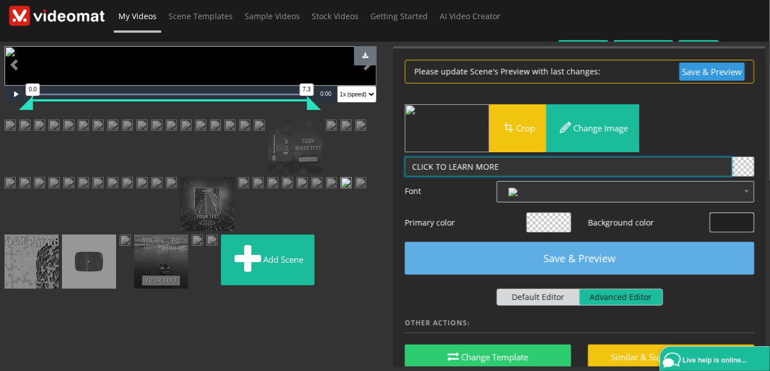
type textarea "CLICK TO LEARN MORE"
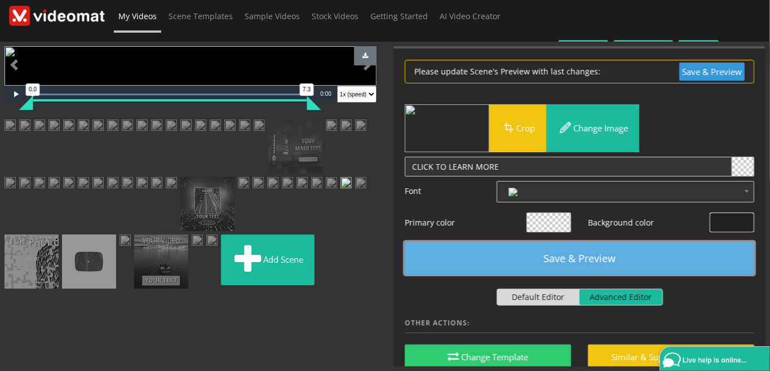
click at [569, 242] on button "Save & Preview" at bounding box center [580, 258] width 350 height 33
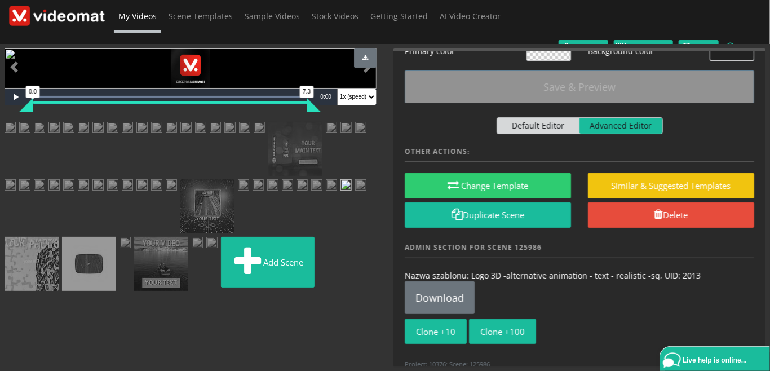
scroll to position [519, 0]
click at [355, 193] on img at bounding box center [360, 186] width 11 height 14
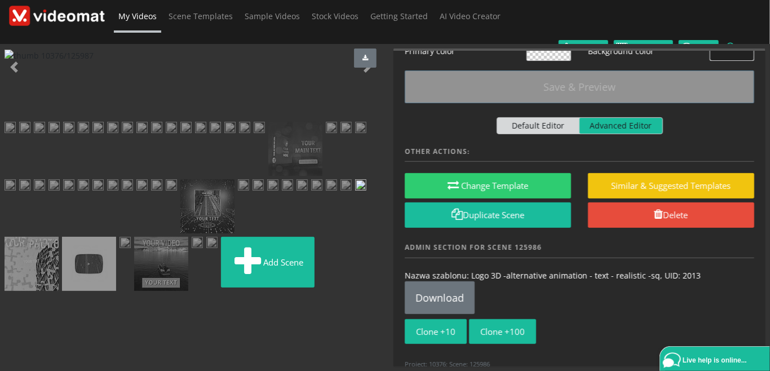
scroll to position [0, 0]
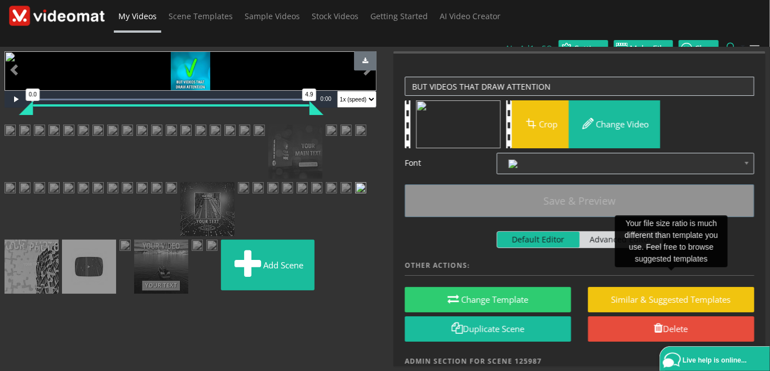
click at [341, 196] on img at bounding box center [346, 189] width 11 height 14
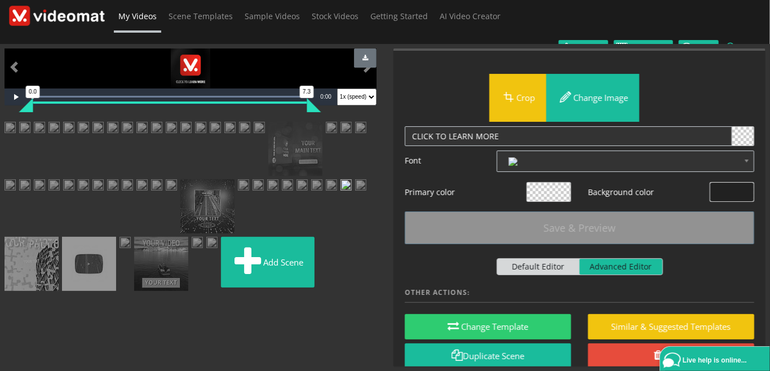
scroll to position [141, 0]
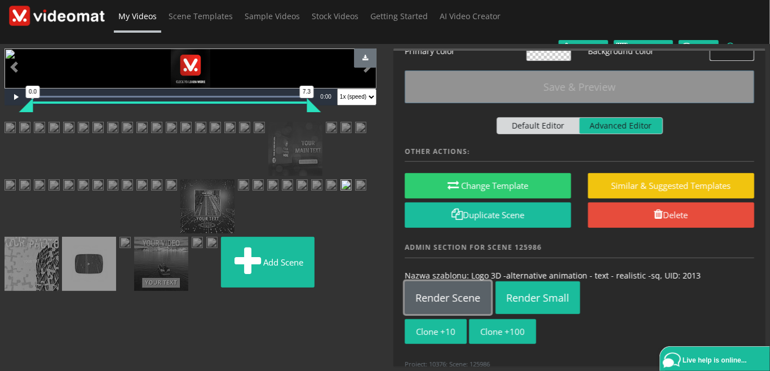
click at [467, 281] on link "Render Scene" at bounding box center [448, 297] width 86 height 33
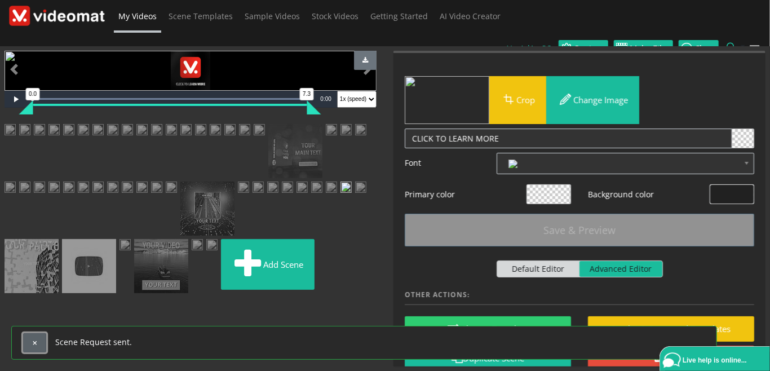
click at [29, 345] on button "button" at bounding box center [34, 342] width 23 height 19
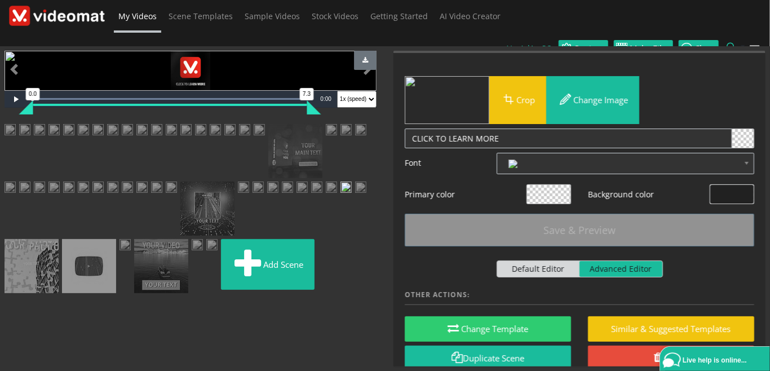
scroll to position [115, 0]
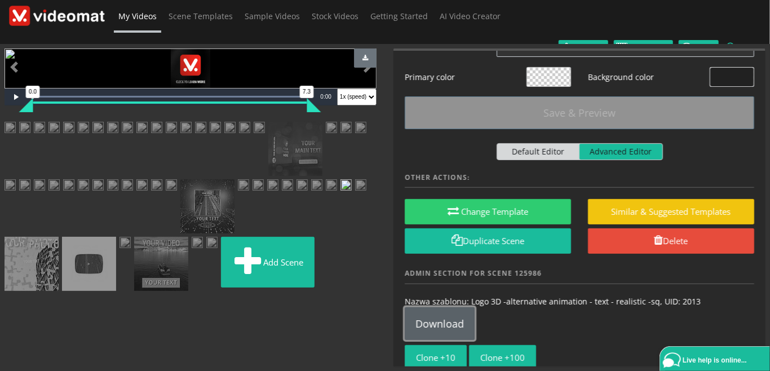
click at [443, 311] on link "Download" at bounding box center [440, 323] width 70 height 33
